Goal: Task Accomplishment & Management: Manage account settings

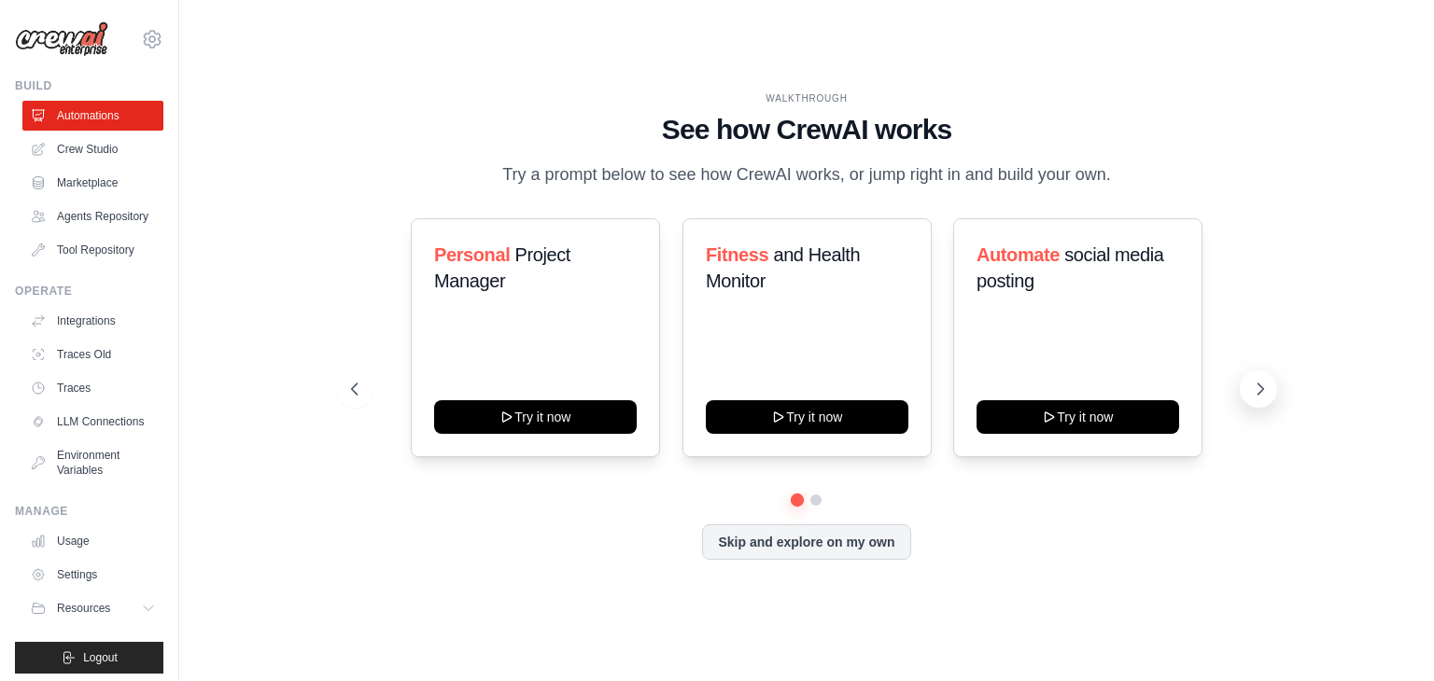
click at [1252, 391] on icon at bounding box center [1260, 389] width 19 height 19
click at [1255, 386] on icon at bounding box center [1260, 389] width 19 height 19
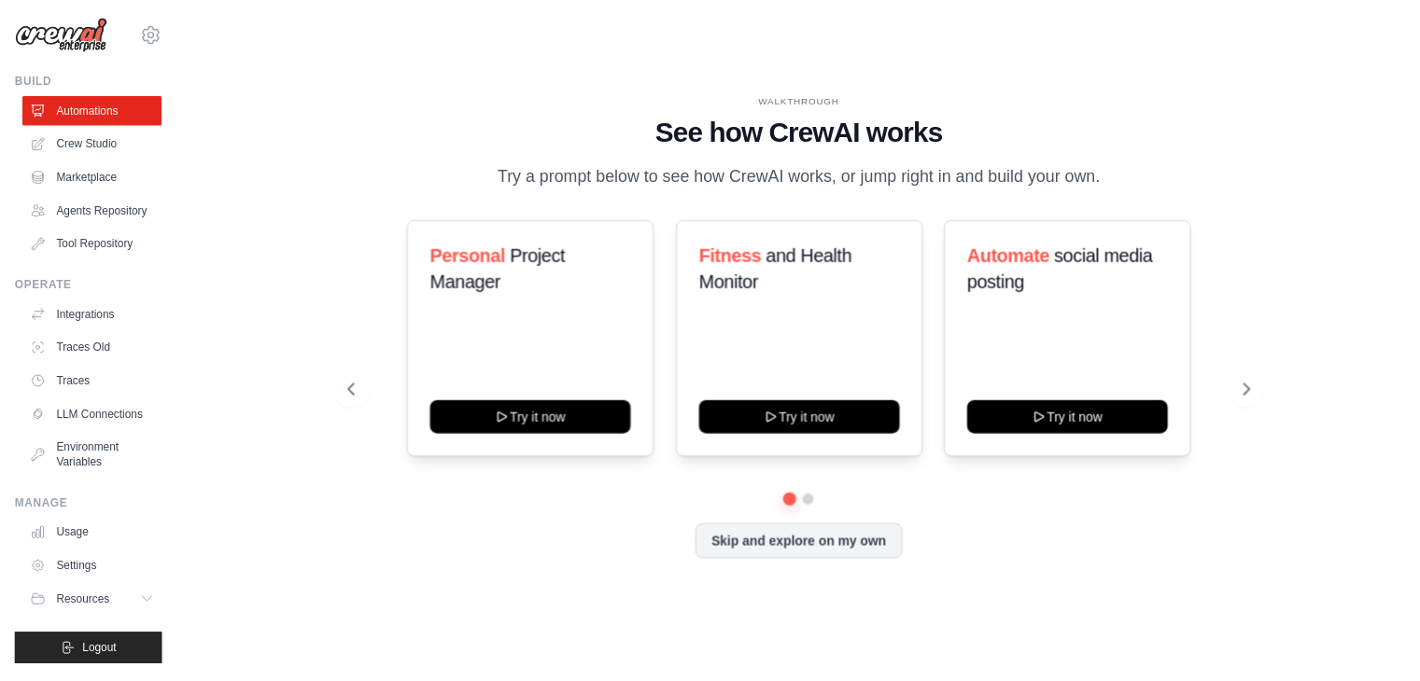
scroll to position [37, 0]
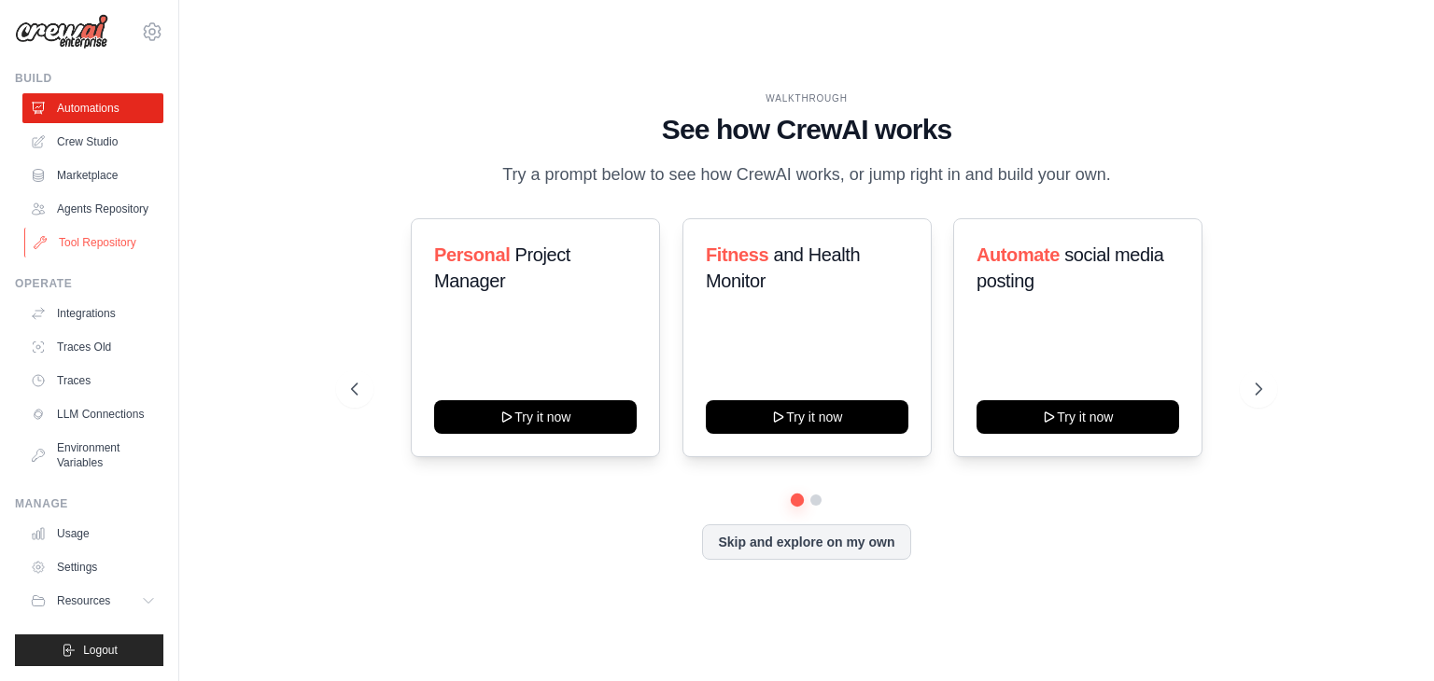
click at [103, 228] on link "Tool Repository" at bounding box center [94, 243] width 141 height 30
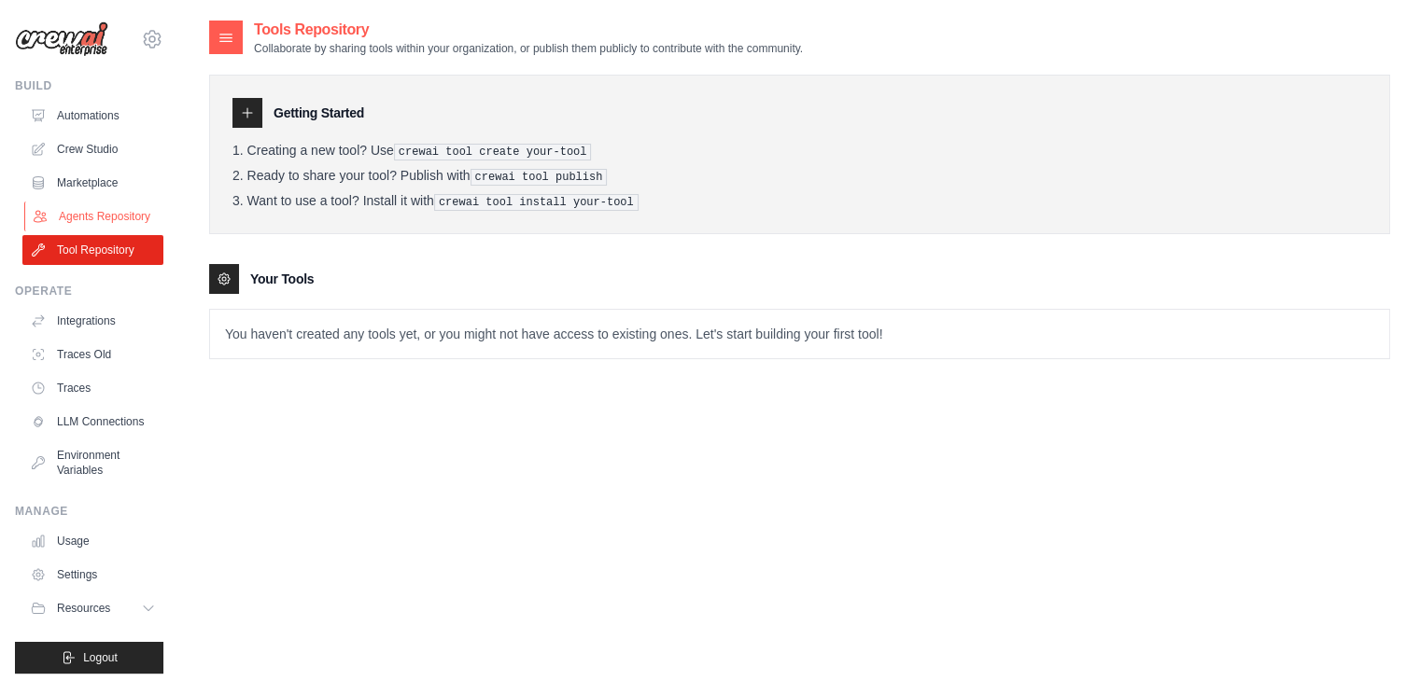
click at [96, 225] on link "Agents Repository" at bounding box center [94, 217] width 141 height 30
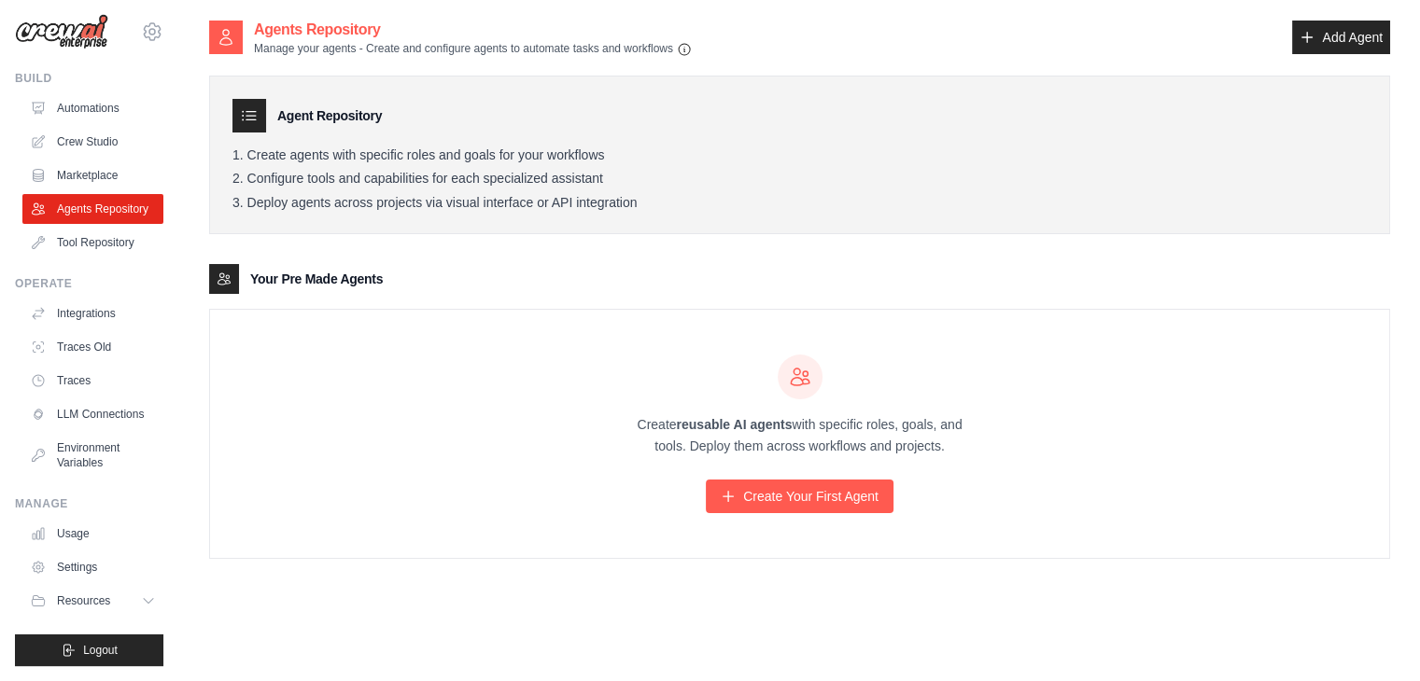
scroll to position [37, 0]
click at [82, 300] on link "Integrations" at bounding box center [94, 314] width 141 height 30
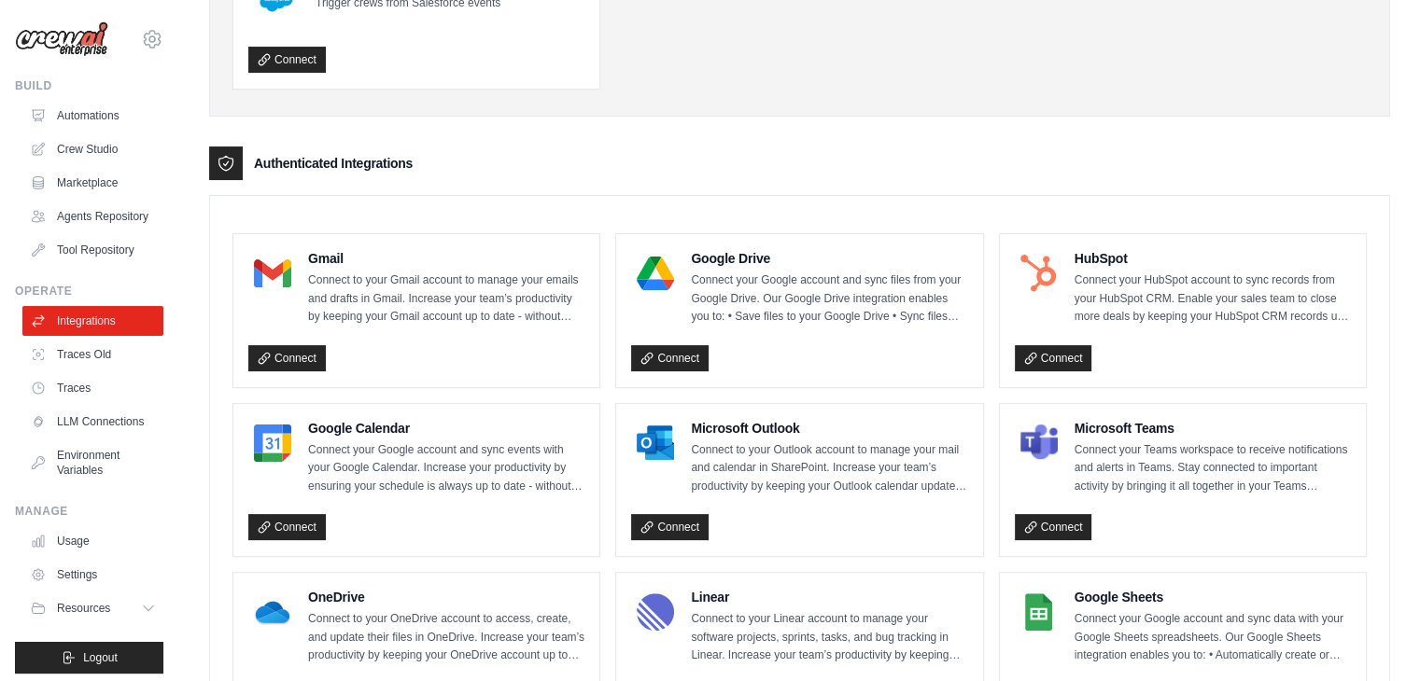
scroll to position [373, 0]
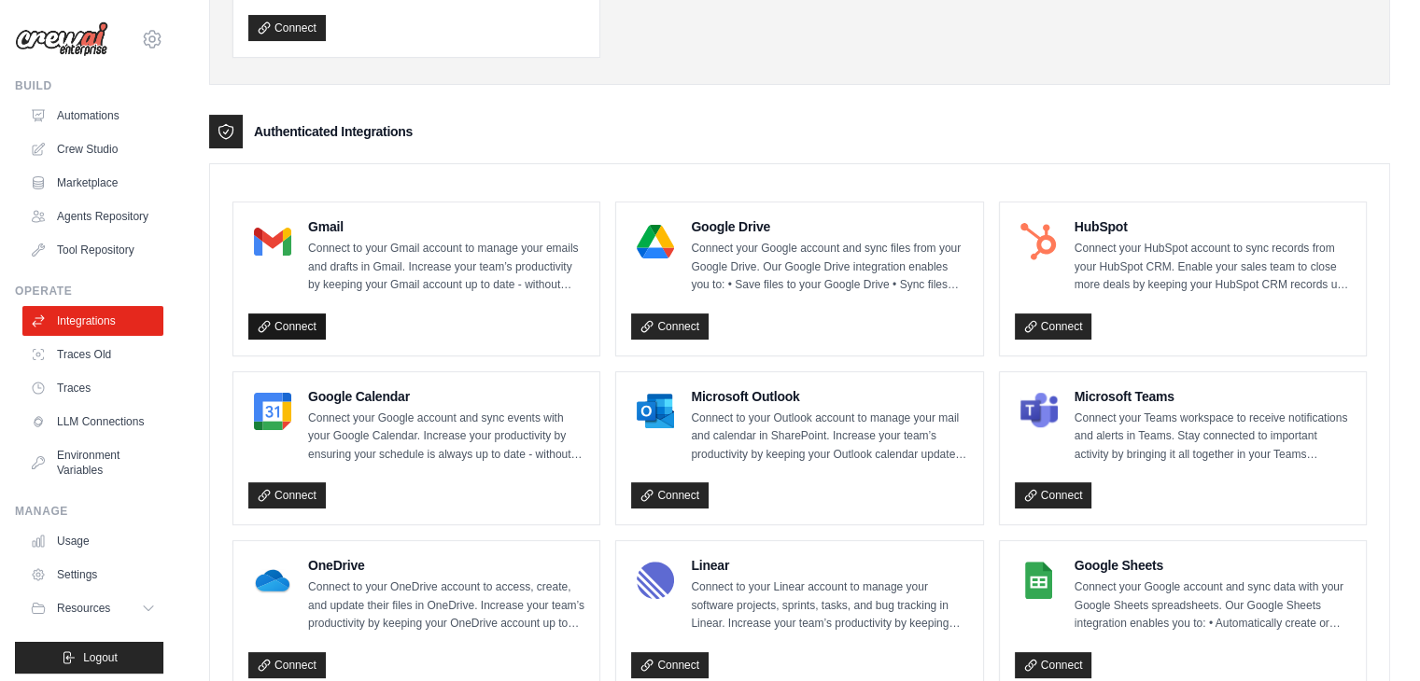
click at [291, 322] on link "Connect" at bounding box center [286, 327] width 77 height 26
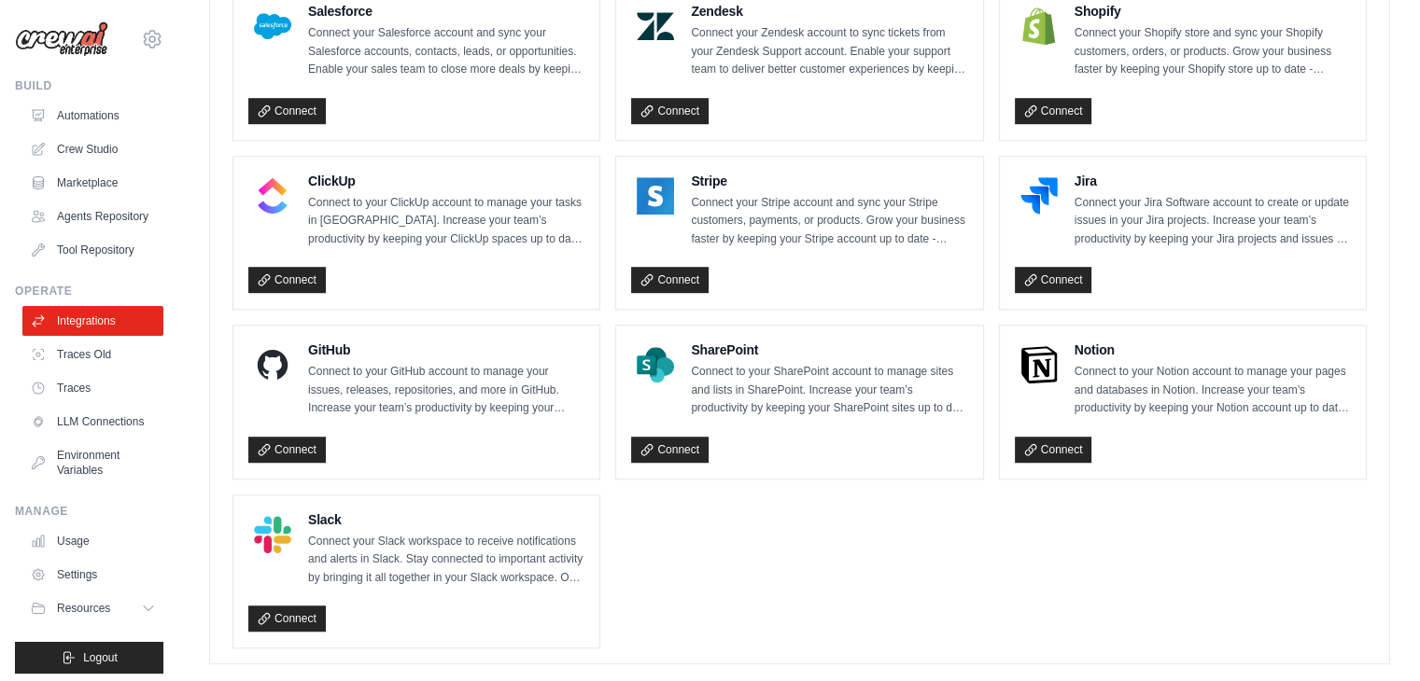
scroll to position [1292, 0]
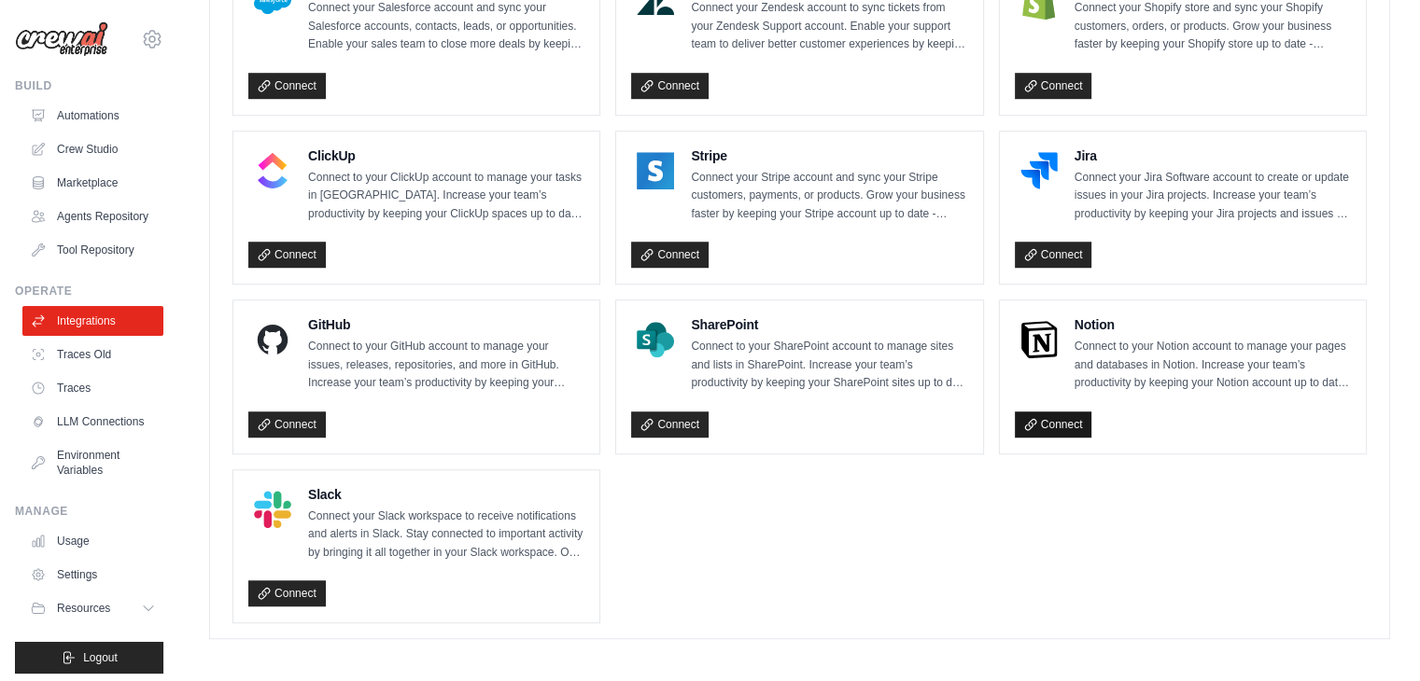
click at [1074, 412] on link "Connect" at bounding box center [1053, 425] width 77 height 26
click at [65, 437] on link "LLM Connections" at bounding box center [94, 422] width 141 height 30
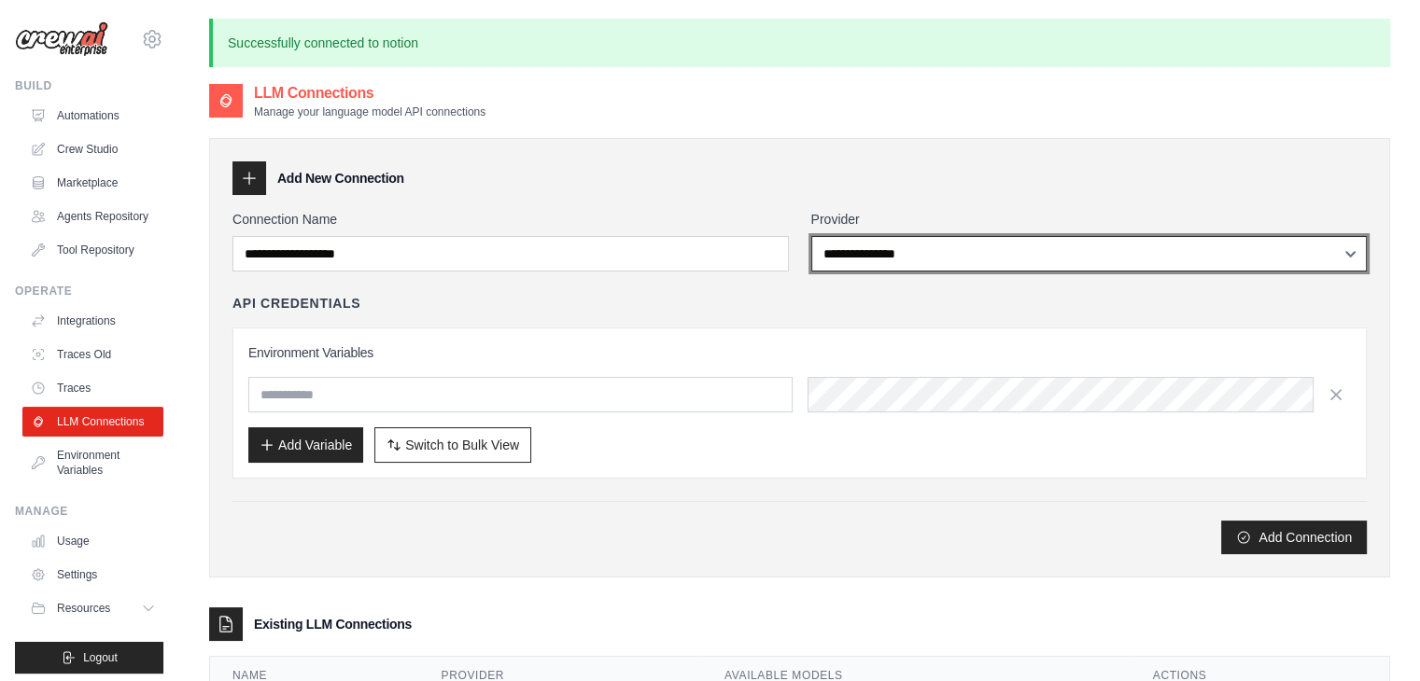
drag, startPoint x: 903, startPoint y: 267, endPoint x: 914, endPoint y: 252, distance: 18.7
click at [908, 259] on select "**********" at bounding box center [1089, 253] width 556 height 35
select select "******"
click at [811, 236] on select "**********" at bounding box center [1089, 253] width 556 height 35
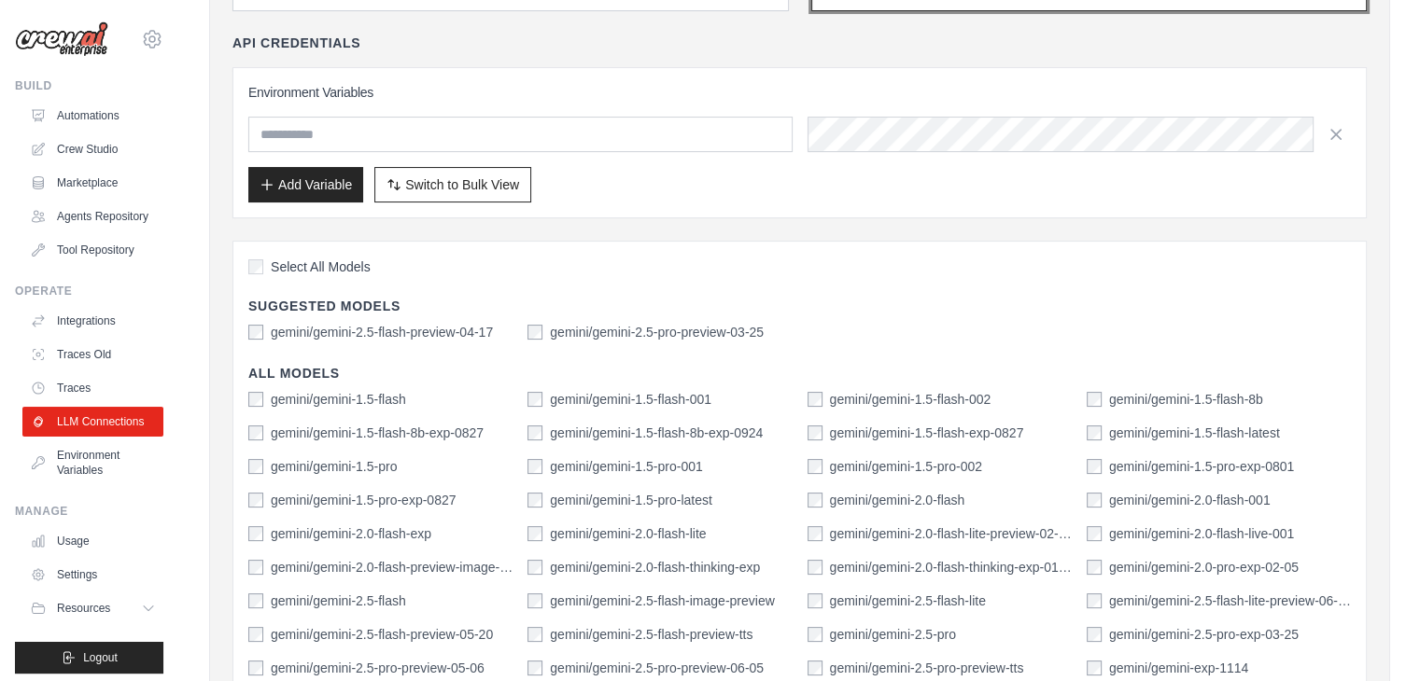
scroll to position [280, 0]
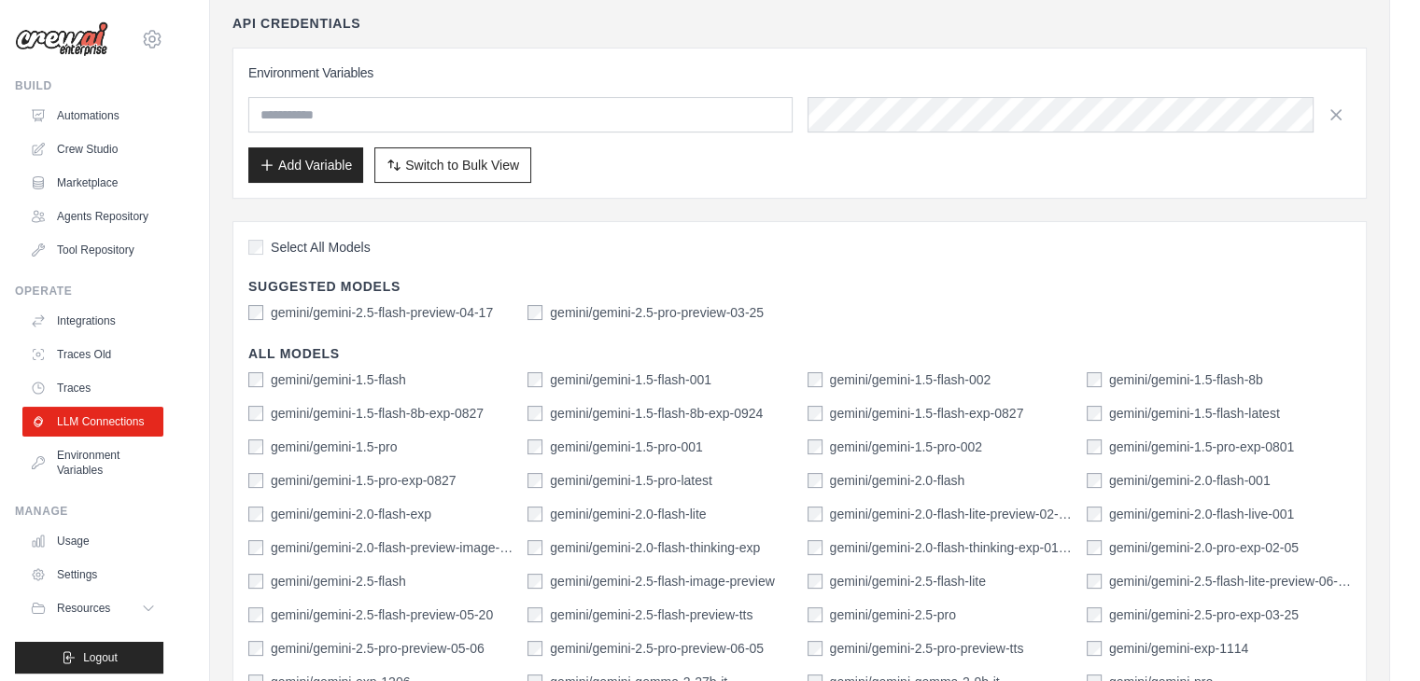
click at [388, 310] on label "gemini/gemini-2.5-flash-preview-04-17" at bounding box center [382, 312] width 222 height 19
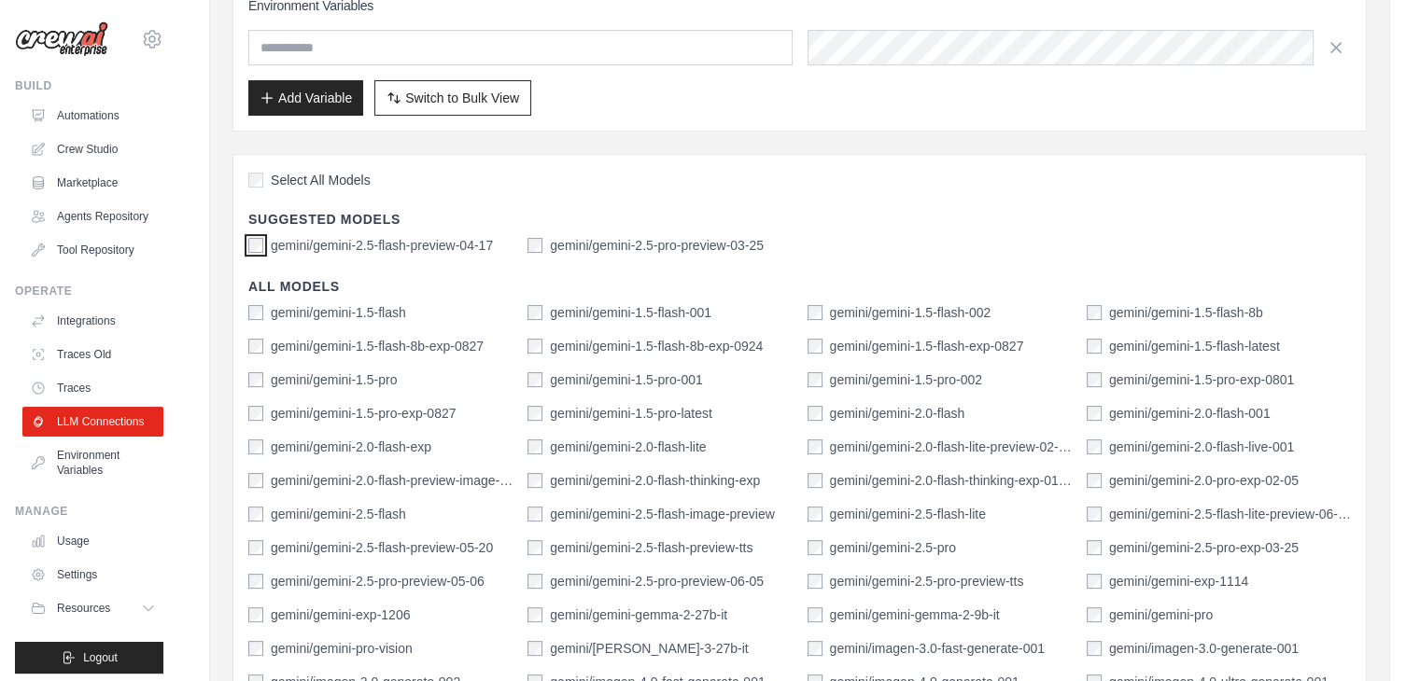
scroll to position [0, 0]
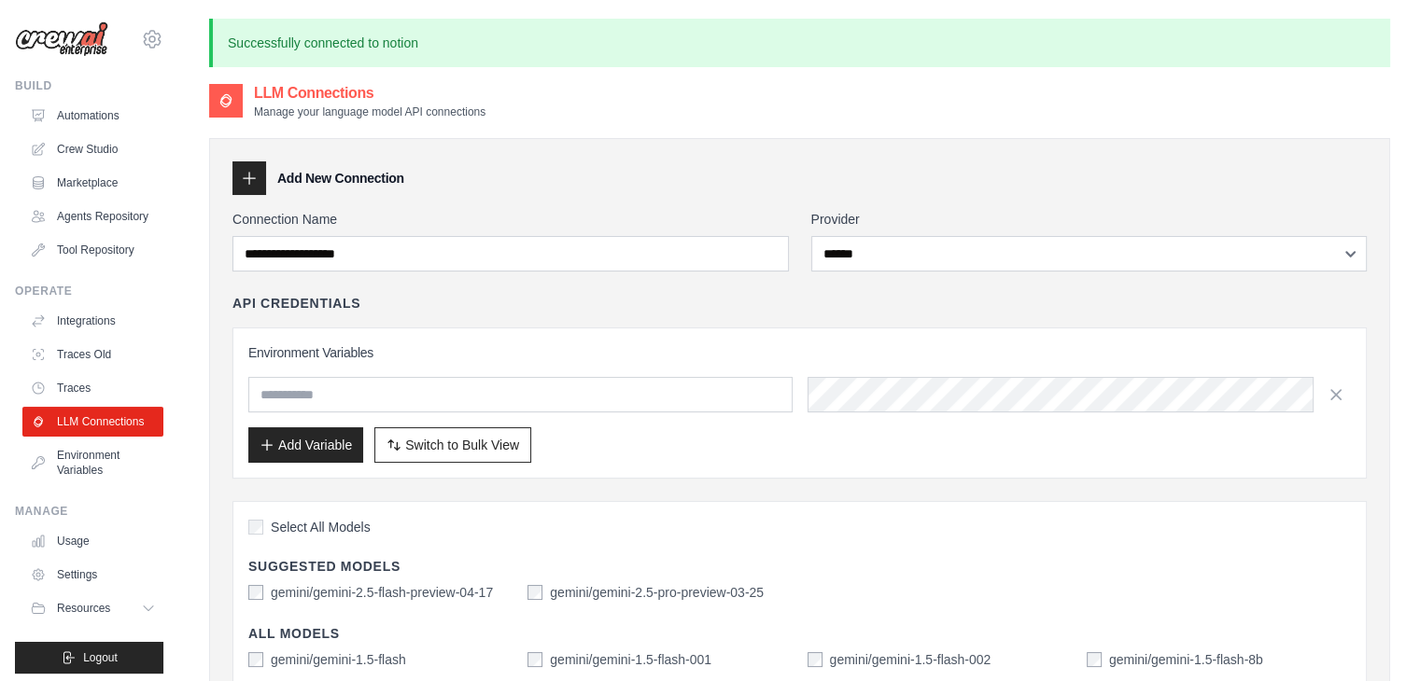
click at [346, 45] on p "Successfully connected to notion" at bounding box center [799, 43] width 1181 height 49
click at [87, 336] on link "Integrations" at bounding box center [94, 321] width 141 height 30
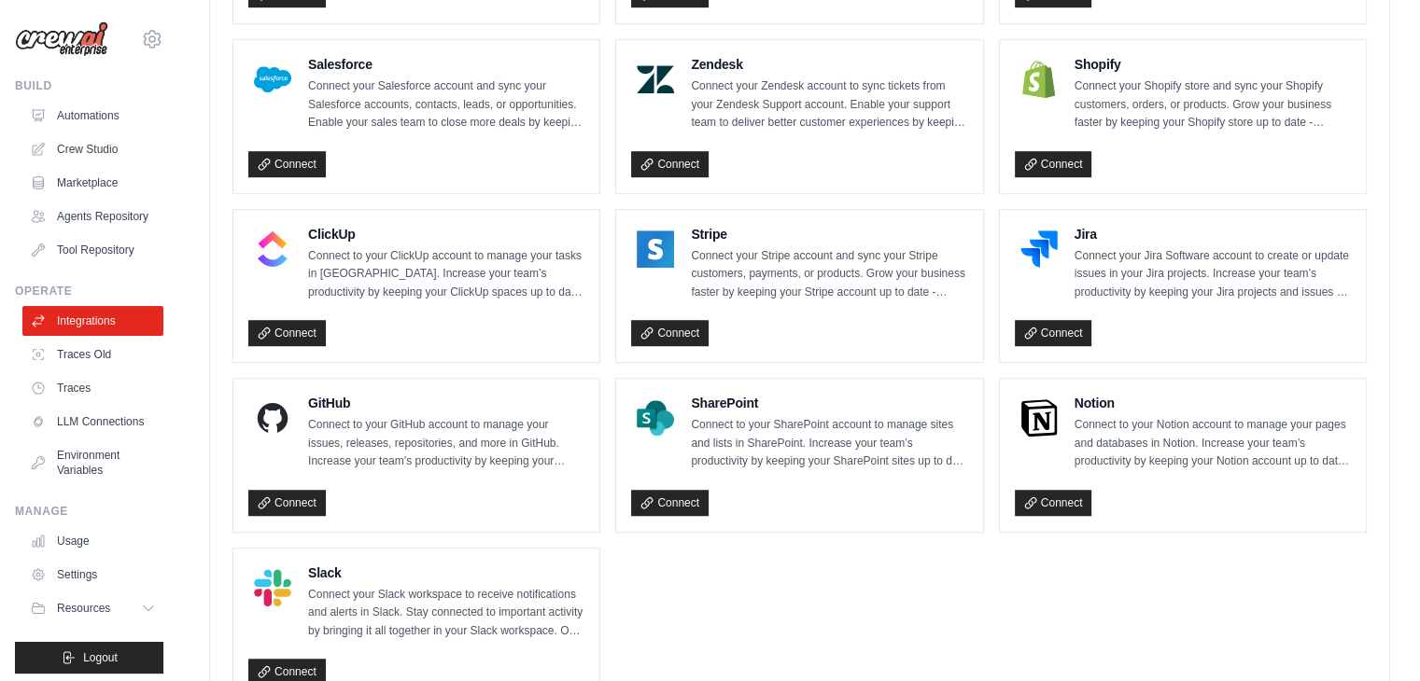
scroll to position [1292, 0]
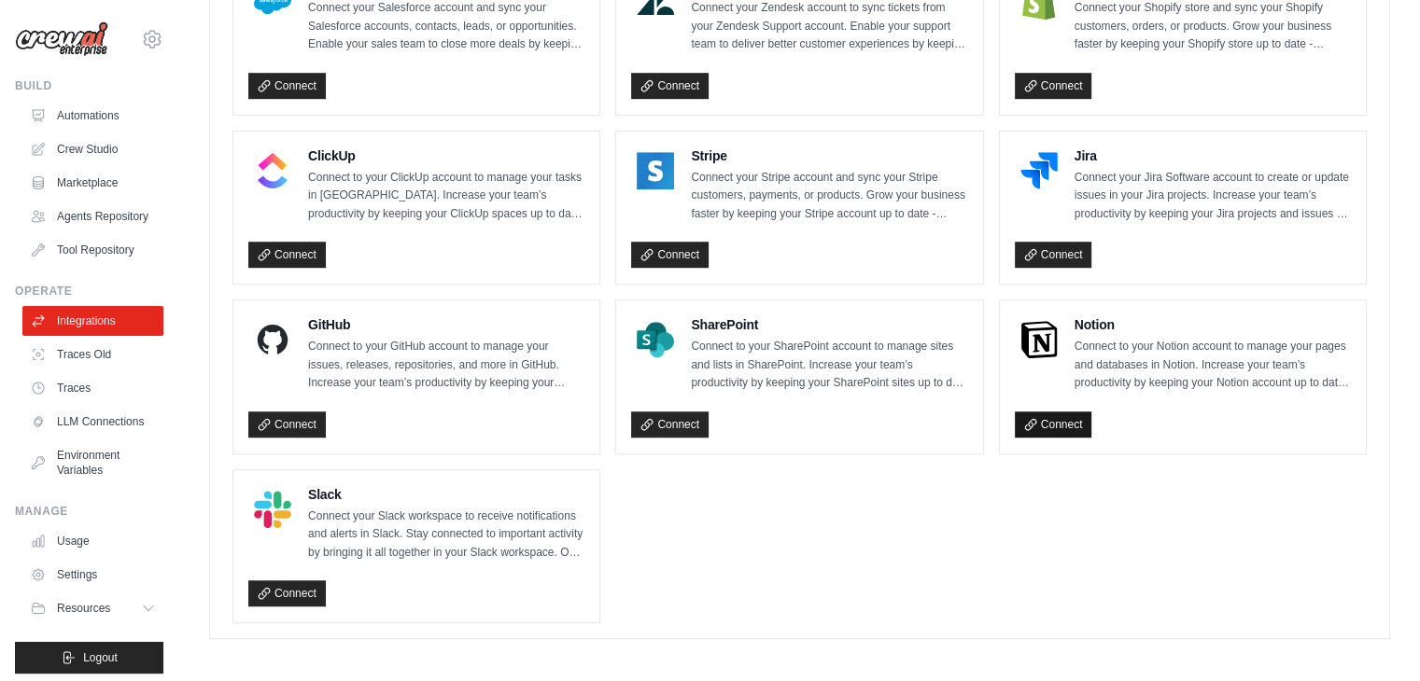
click at [1067, 415] on link "Connect" at bounding box center [1053, 425] width 77 height 26
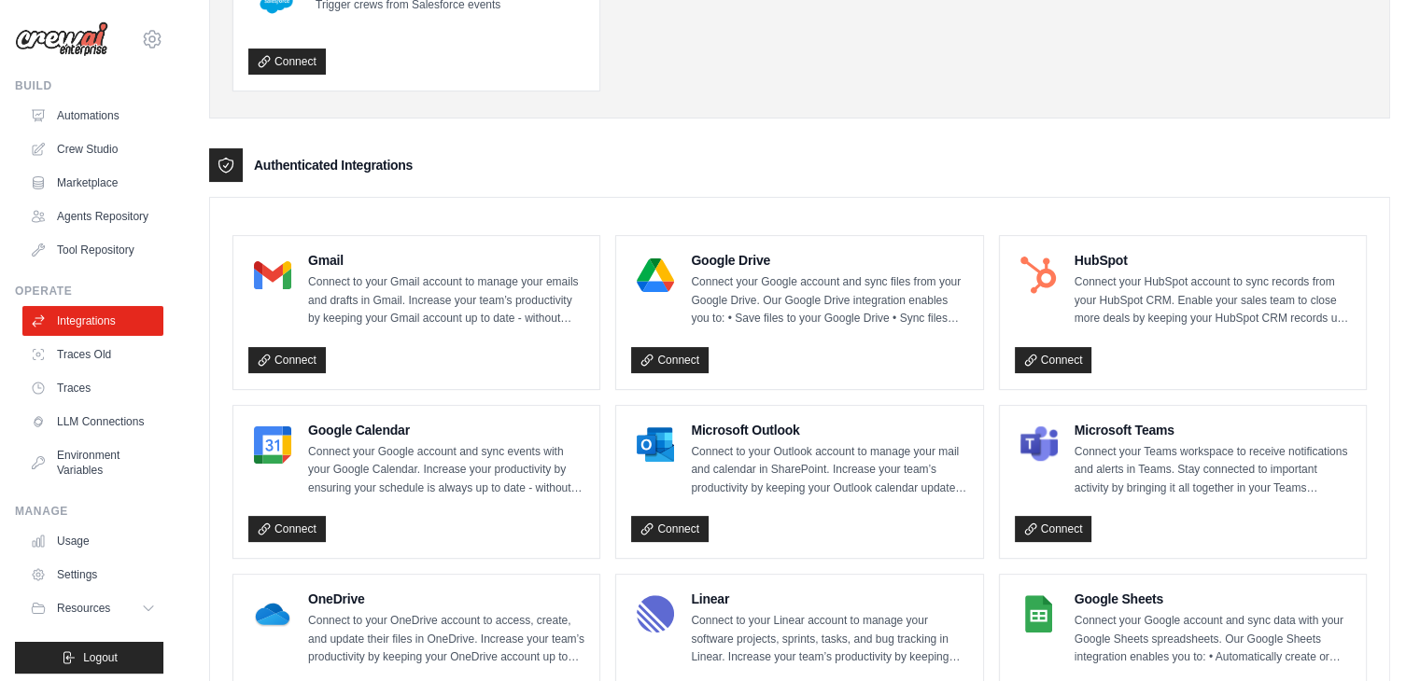
scroll to position [452, 0]
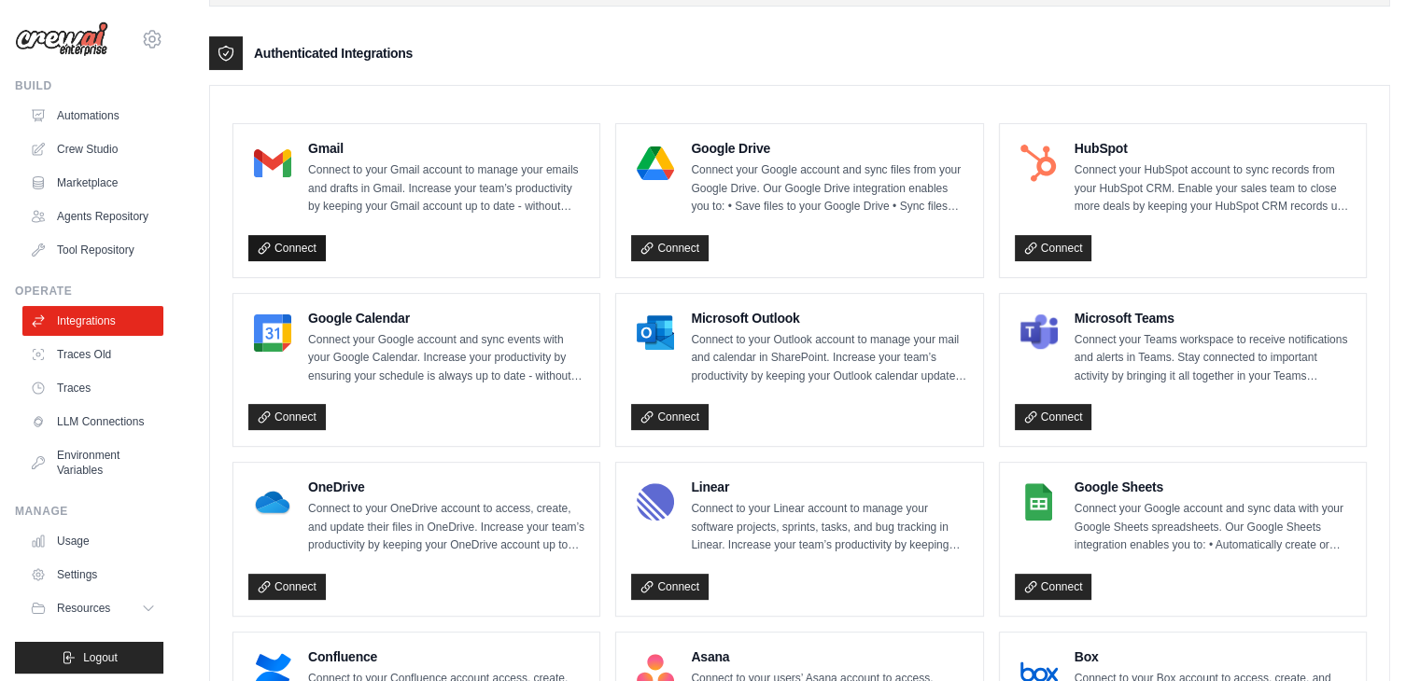
click at [288, 244] on link "Connect" at bounding box center [286, 248] width 77 height 26
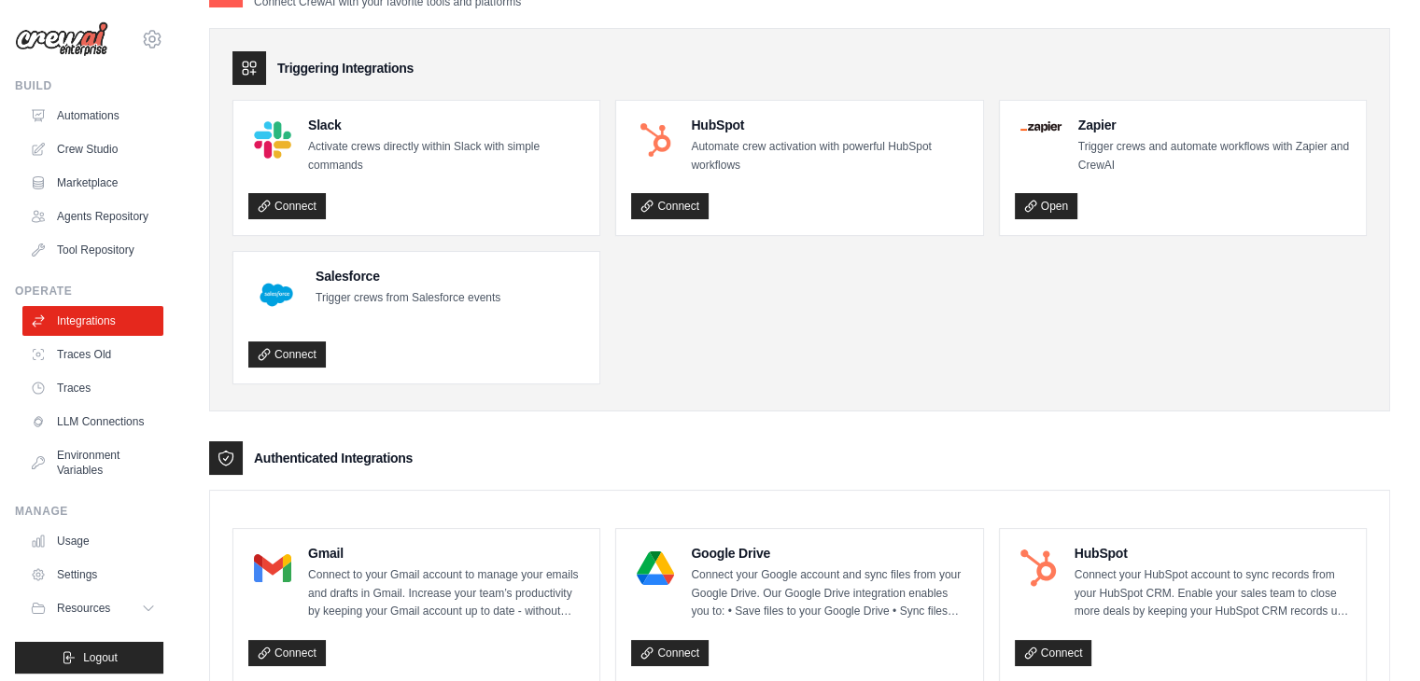
scroll to position [0, 0]
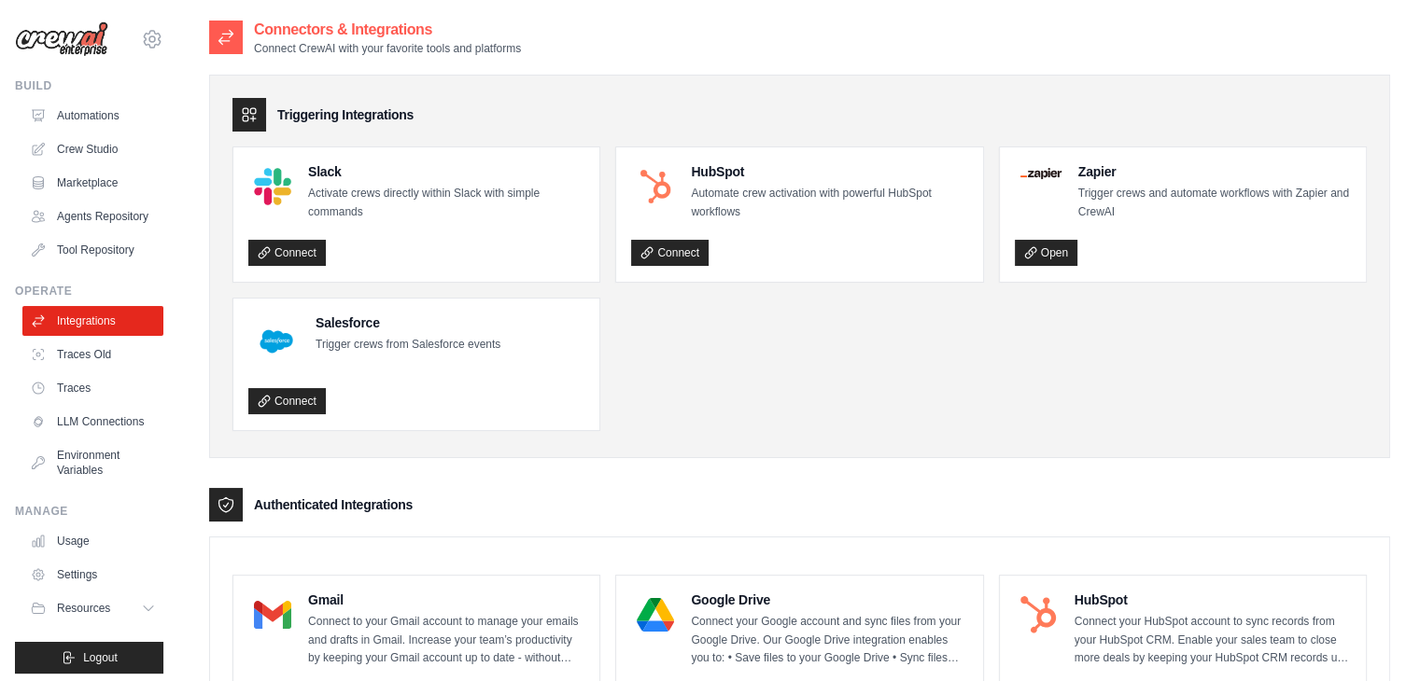
click at [224, 43] on icon at bounding box center [226, 37] width 19 height 19
select select "******"
